Goal: Information Seeking & Learning: Learn about a topic

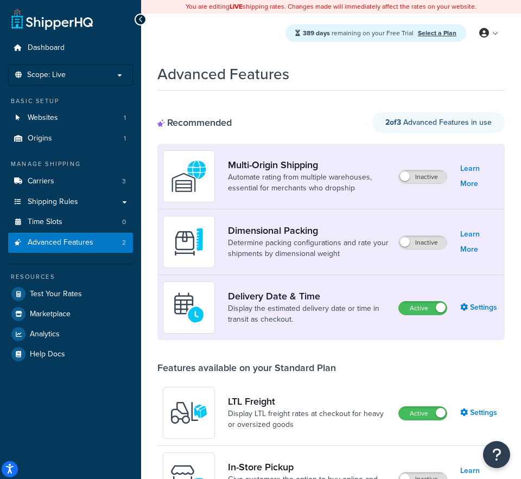
scroll to position [215, 0]
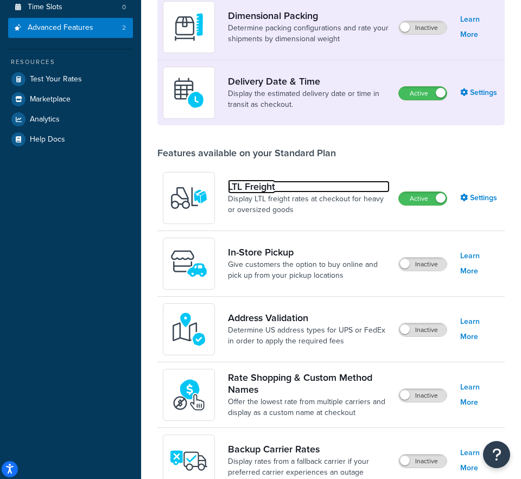
click at [274, 189] on link "LTL Freight" at bounding box center [309, 187] width 162 height 12
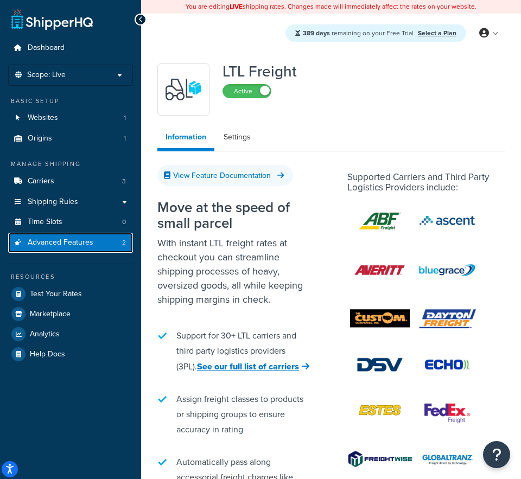
click at [60, 243] on span "Advanced Features" at bounding box center [61, 242] width 66 height 9
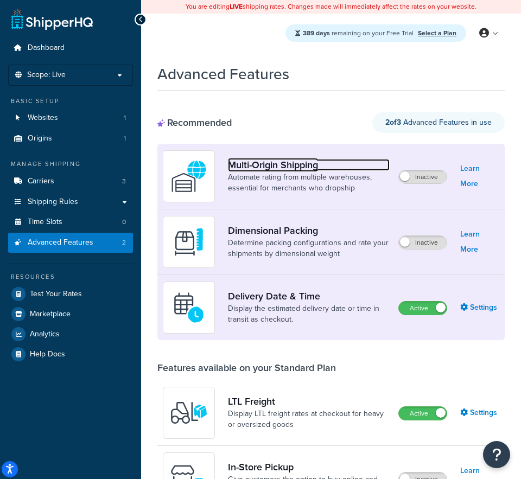
click at [267, 170] on link "Multi-Origin Shipping" at bounding box center [309, 165] width 162 height 12
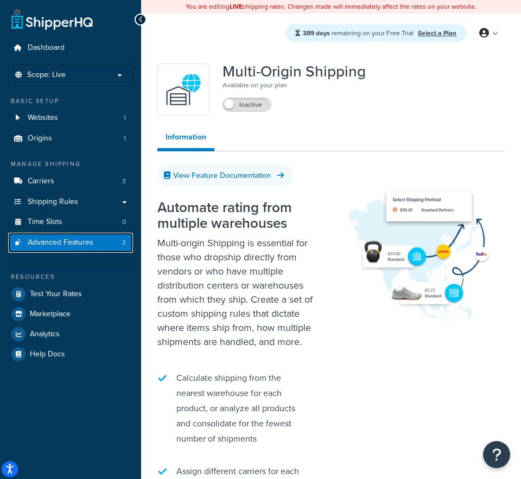
click at [52, 238] on span "Advanced Features" at bounding box center [61, 242] width 66 height 9
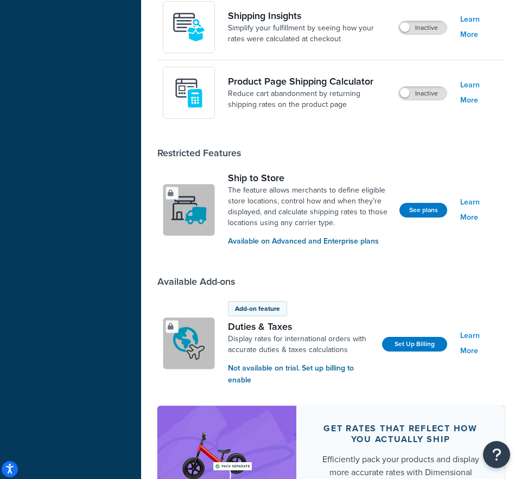
scroll to position [832, 0]
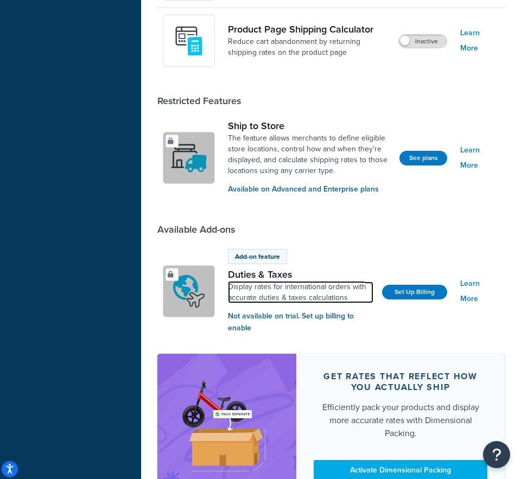
click at [299, 288] on link "Display rates for international orders with accurate duties & taxes calculations" at bounding box center [300, 293] width 145 height 22
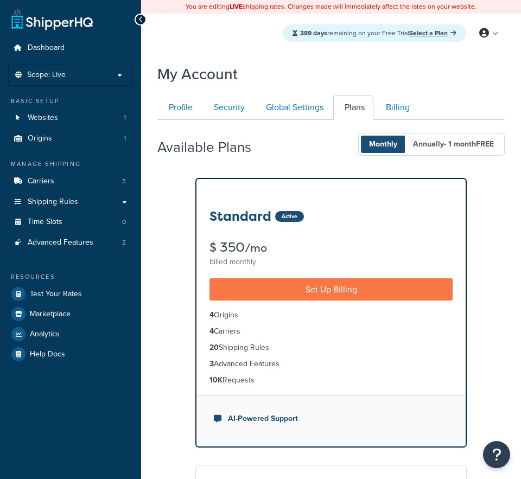
scroll to position [120, 0]
